Goal: Task Accomplishment & Management: Use online tool/utility

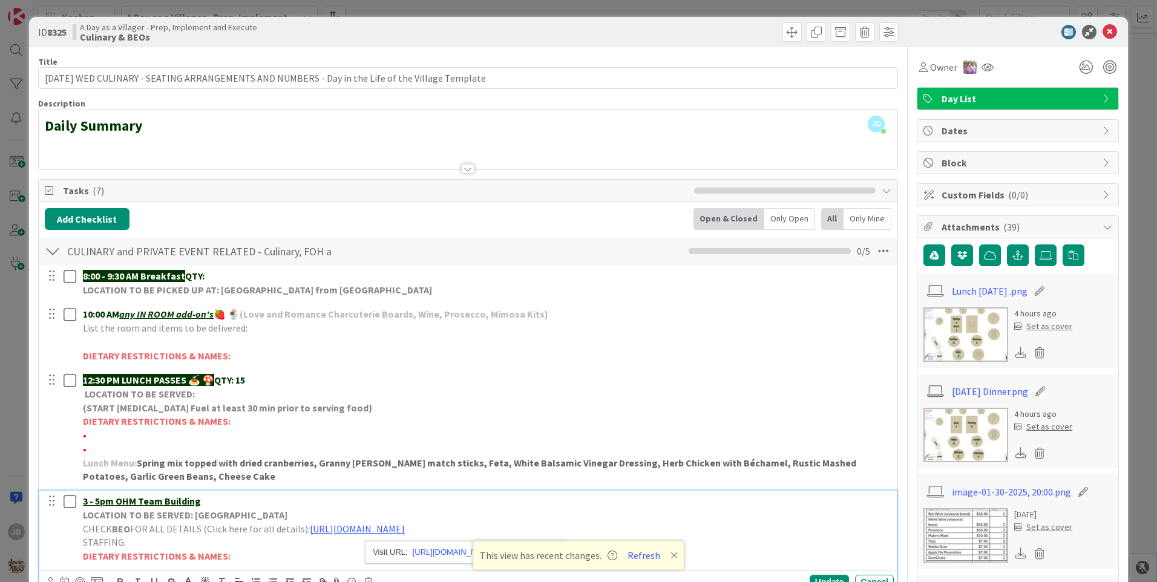
click at [251, 536] on p "STAFFING:" at bounding box center [486, 543] width 806 height 14
click at [249, 536] on p "STAFFING:" at bounding box center [486, 543] width 806 height 14
click at [251, 536] on p "STAFFING:" at bounding box center [486, 543] width 806 height 14
click at [1105, 34] on icon at bounding box center [1110, 32] width 15 height 15
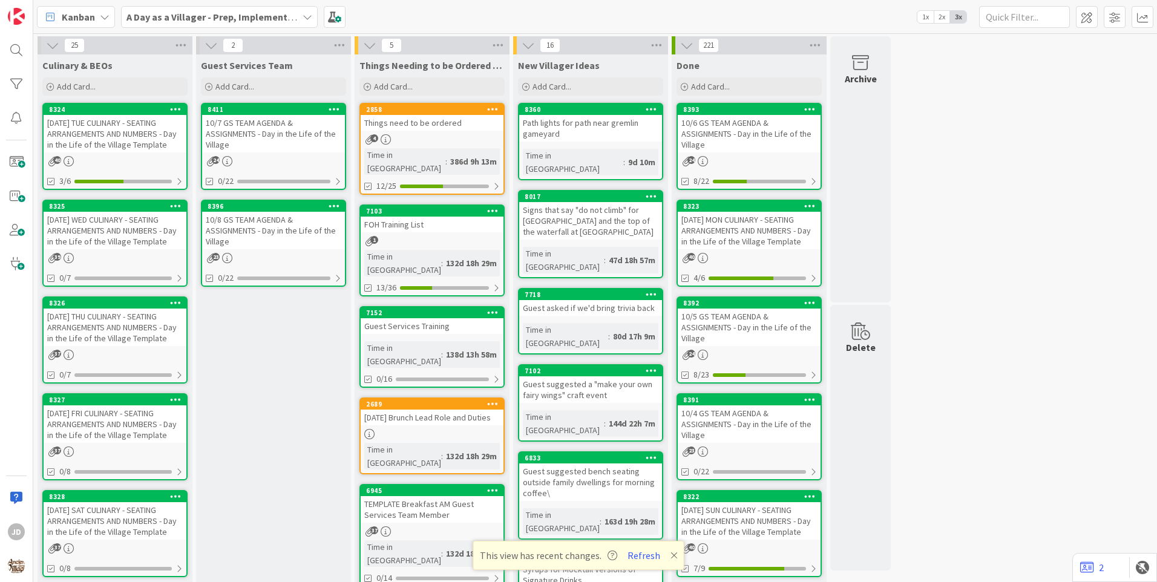
click at [91, 343] on div "[DATE] THU CULINARY - SEATING ARRANGEMENTS AND NUMBERS - Day in the Life of the…" at bounding box center [115, 328] width 143 height 38
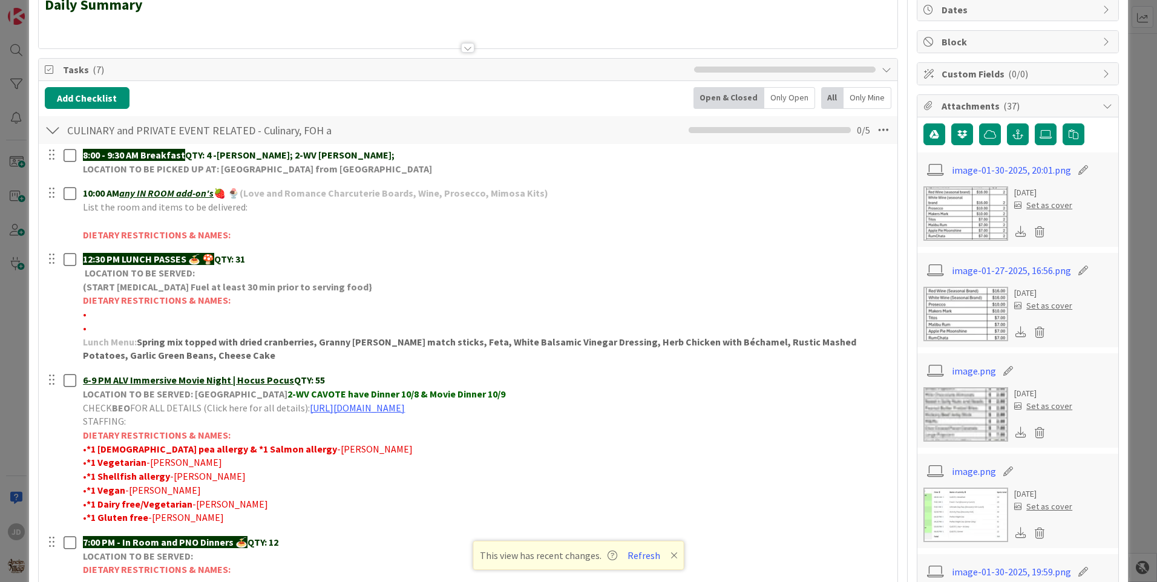
scroll to position [303, 0]
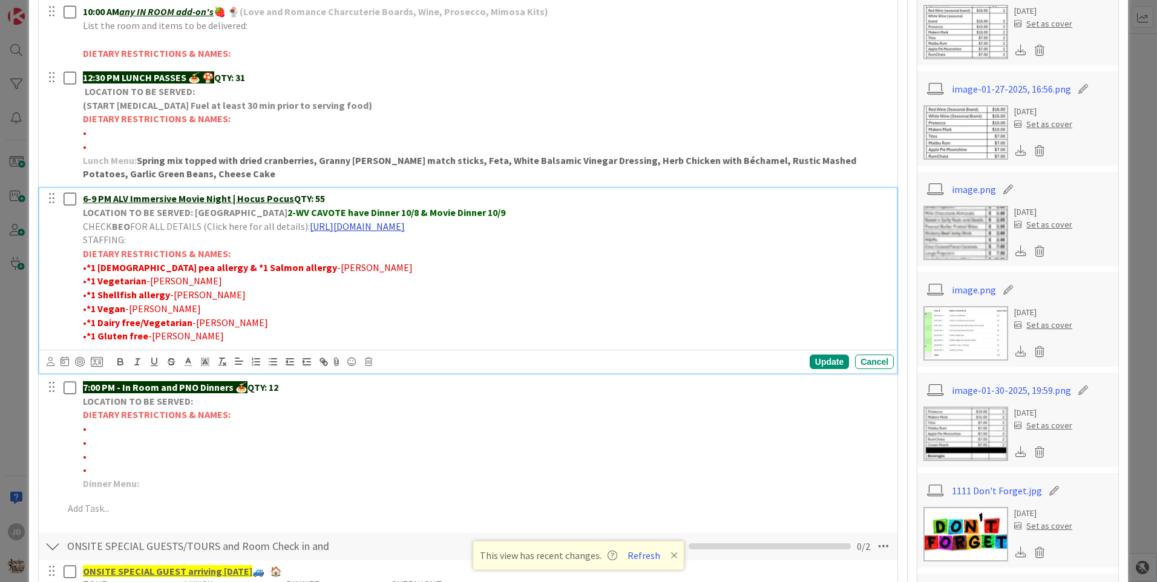
click at [378, 228] on link "[URL][DOMAIN_NAME]" at bounding box center [357, 226] width 95 height 12
click at [461, 249] on link "[URL][DOMAIN_NAME]" at bounding box center [456, 250] width 83 height 16
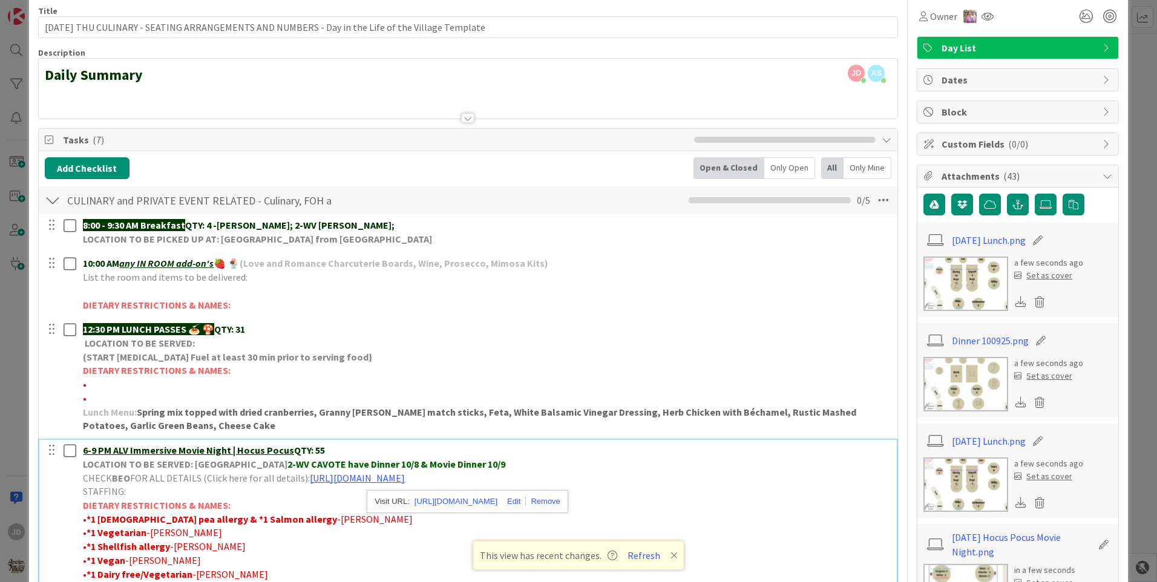
scroll to position [0, 0]
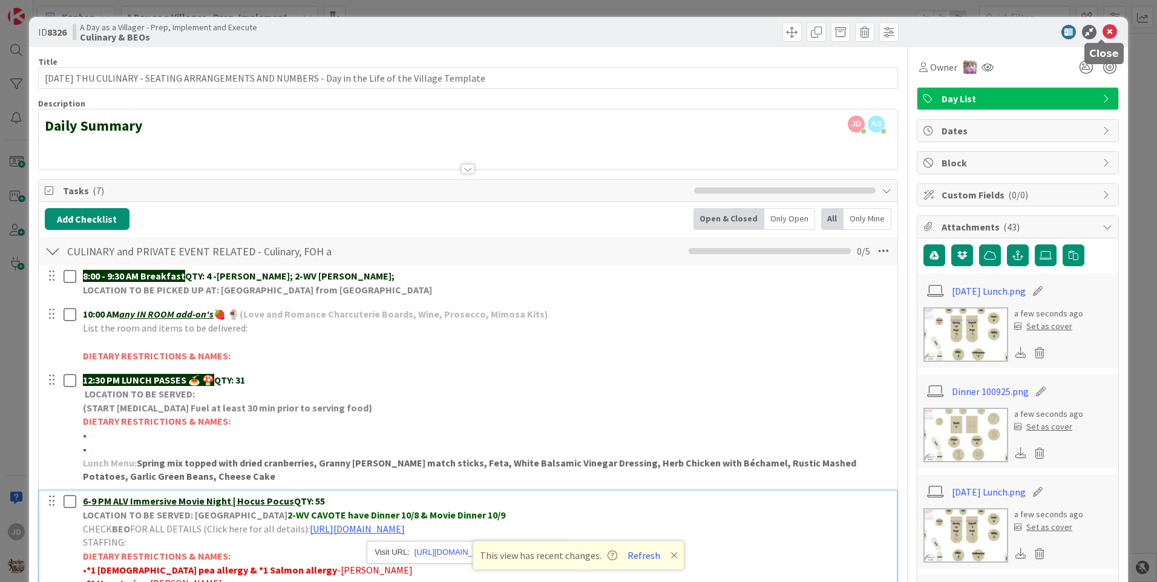
click at [1103, 35] on icon at bounding box center [1110, 32] width 15 height 15
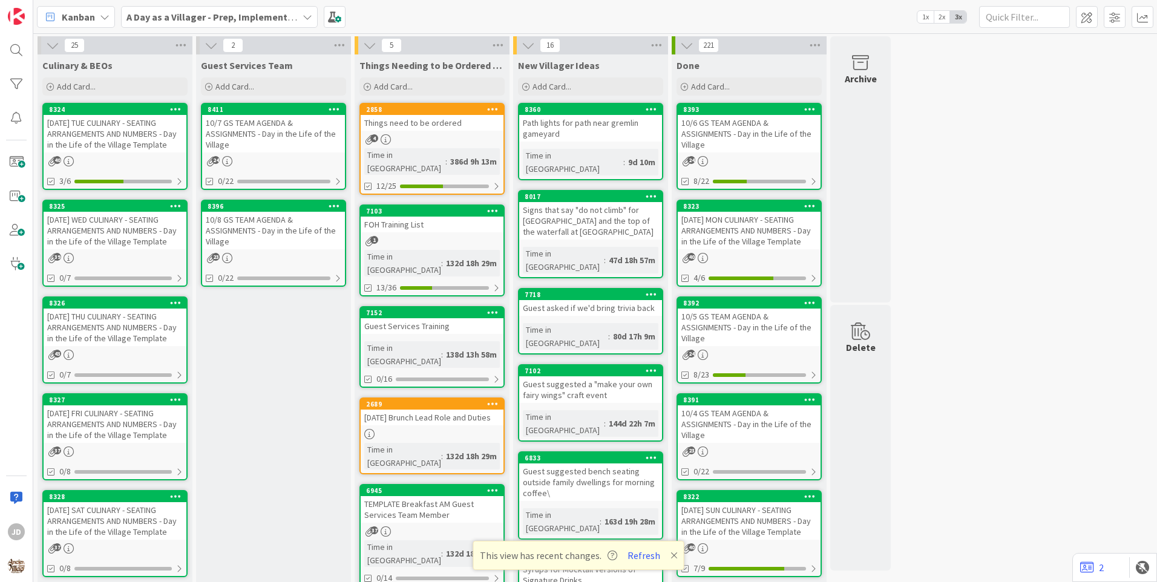
click at [318, 136] on div "10/7 GS TEAM AGENDA & ASSIGNMENTS - Day in the Life of the Village" at bounding box center [273, 134] width 143 height 38
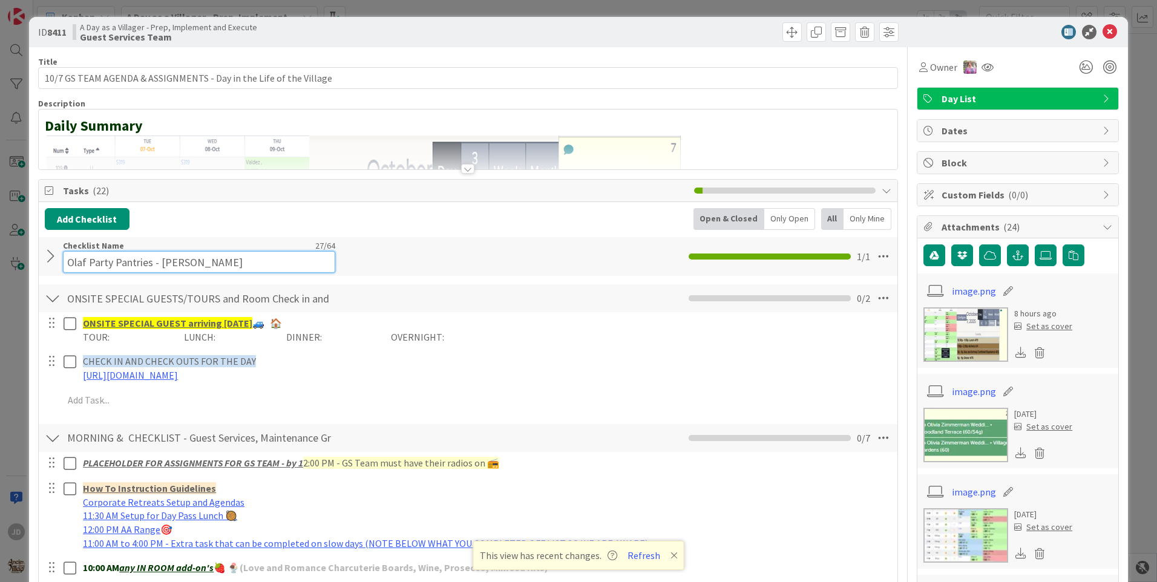
click at [185, 240] on div "Checklist Name 27 / 64 Olaf Party Pantries - [PERSON_NAME]" at bounding box center [199, 256] width 272 height 33
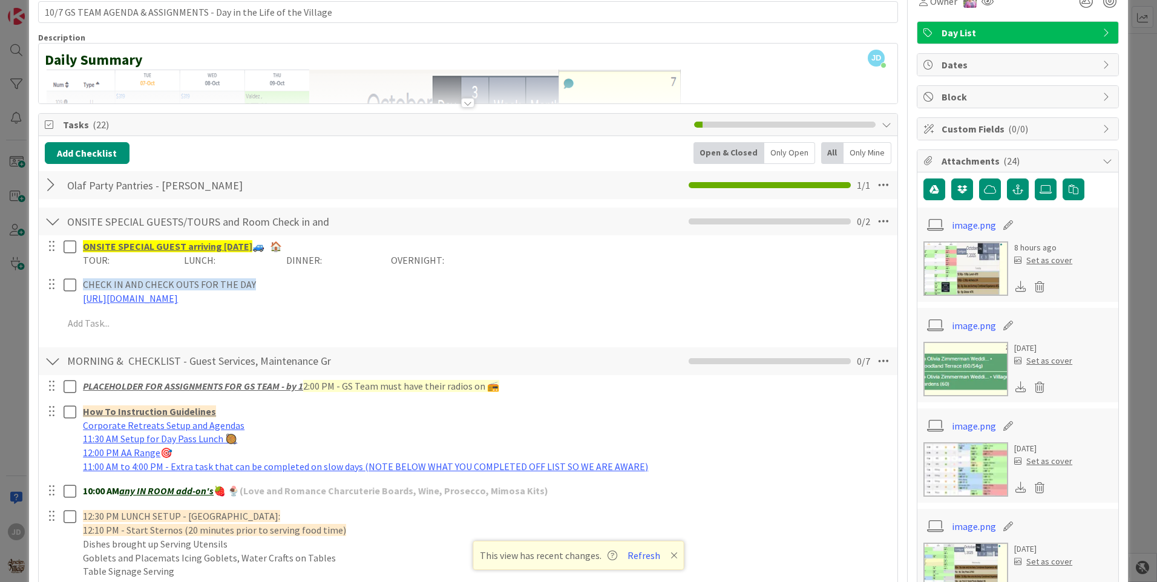
click at [56, 189] on div at bounding box center [53, 185] width 16 height 22
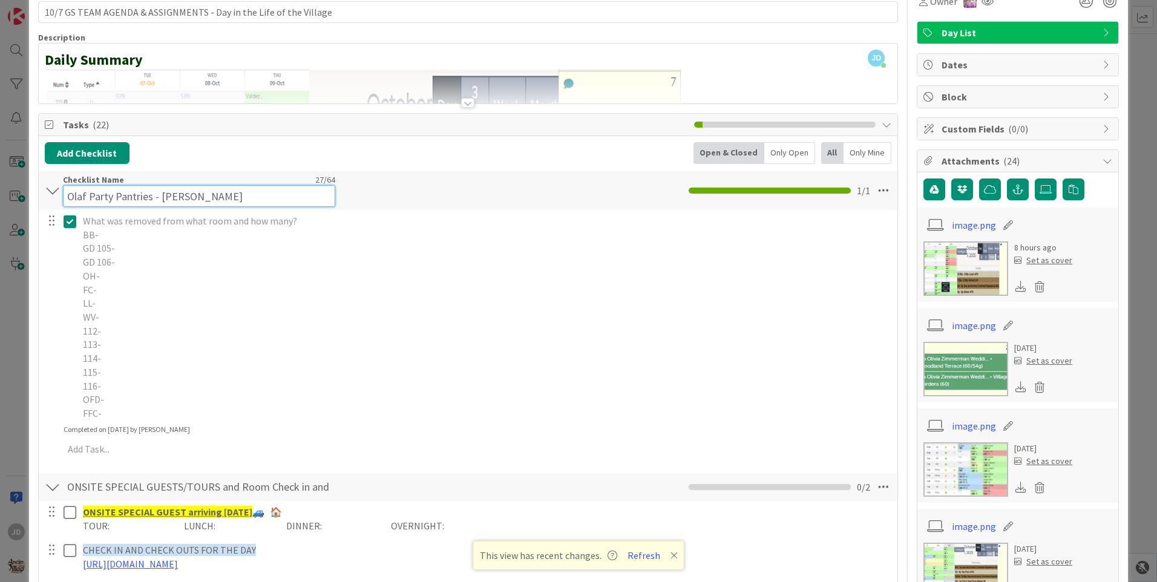
click at [209, 186] on input "Olaf Party Pantries - [PERSON_NAME]" at bounding box center [199, 196] width 272 height 22
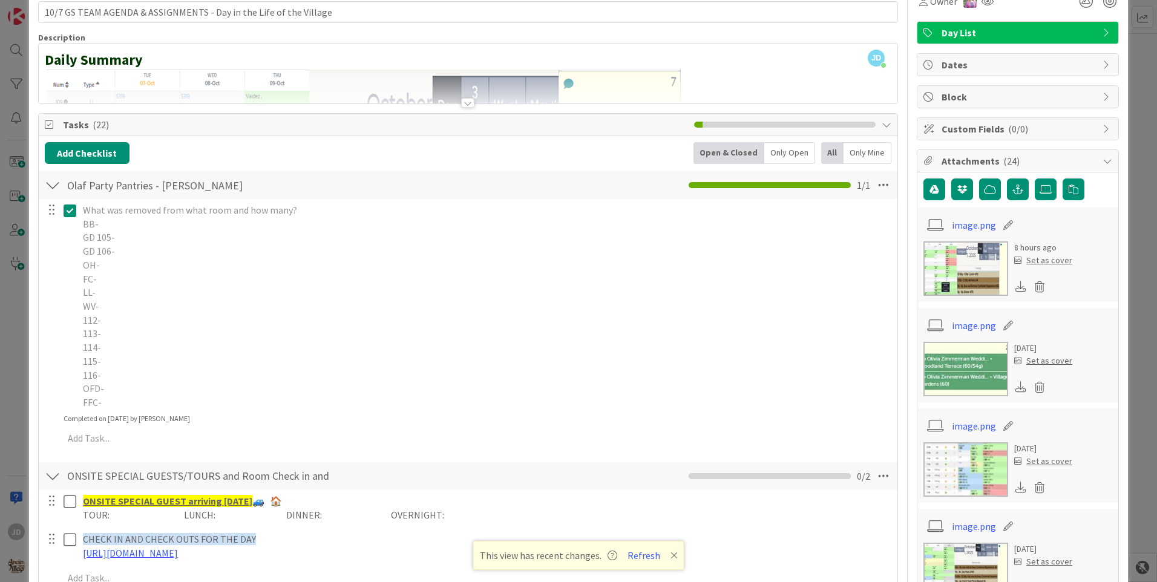
click at [74, 221] on div at bounding box center [61, 307] width 34 height 214
click at [68, 209] on icon at bounding box center [70, 210] width 13 height 15
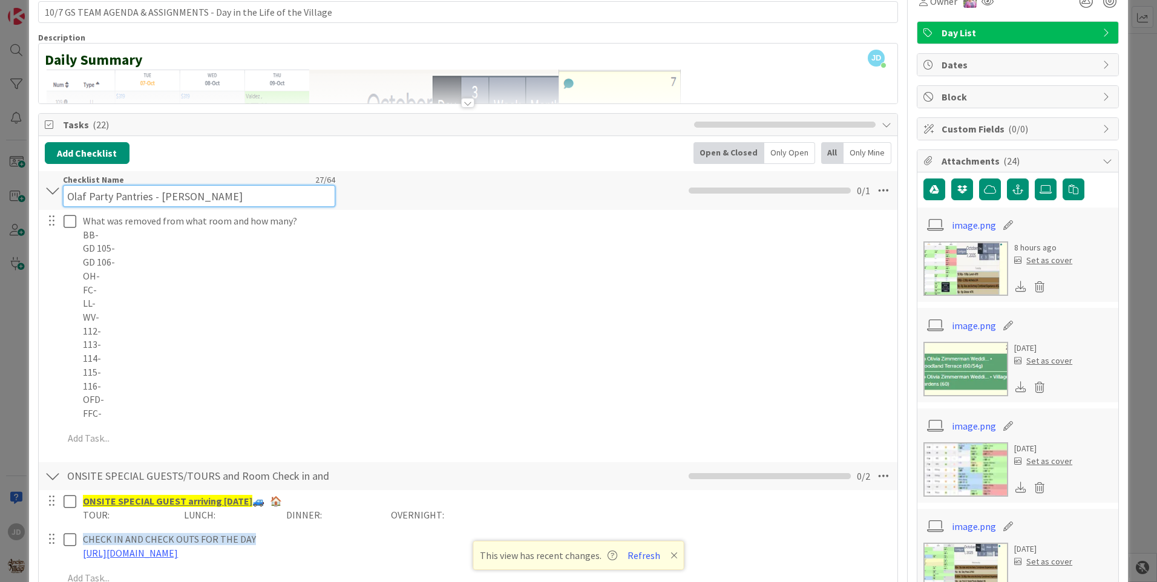
click at [206, 188] on input "Olaf Party Pantries - [PERSON_NAME]" at bounding box center [199, 196] width 272 height 22
type input "Olaf Party Pantries - HR"
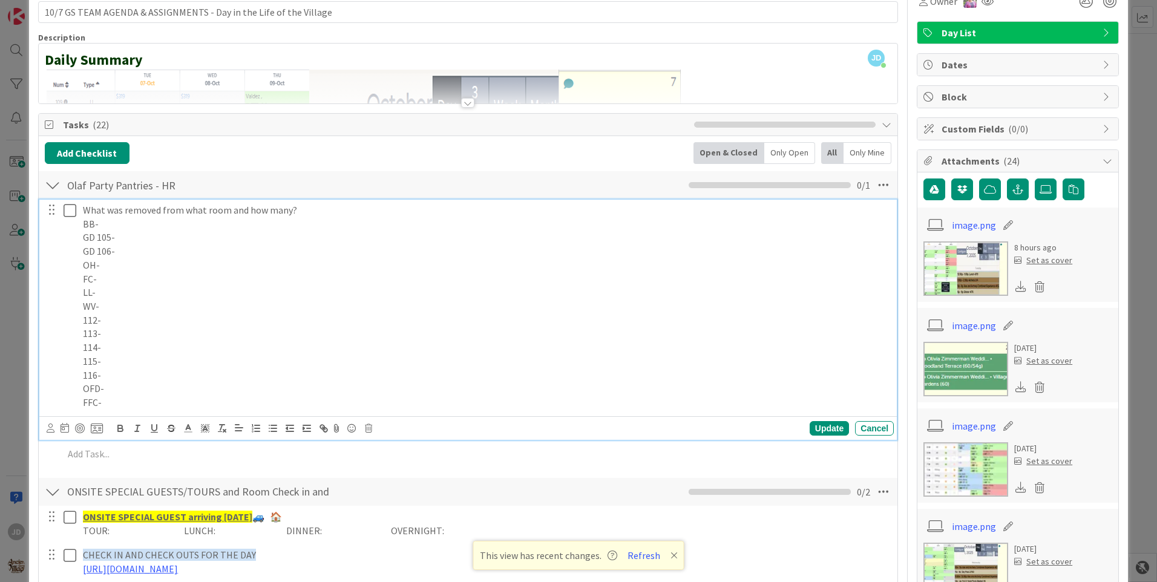
click at [216, 225] on div "What was removed from what room and how many? BB- GD 105- GD 106- OH- FC- LL- W…" at bounding box center [486, 307] width 816 height 214
click at [217, 220] on p "BB-" at bounding box center [486, 224] width 806 height 14
click at [97, 222] on p "BB-Popcorn-1" at bounding box center [486, 224] width 806 height 14
click at [112, 292] on p "LL-" at bounding box center [486, 293] width 806 height 14
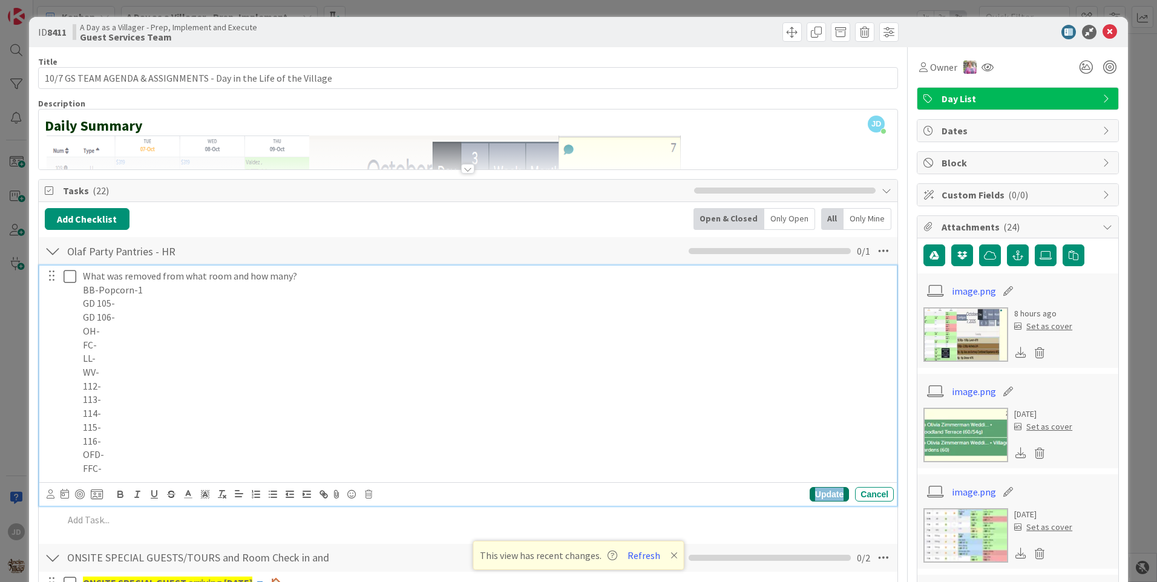
click at [823, 488] on div "Update" at bounding box center [829, 494] width 39 height 15
